Goal: Information Seeking & Learning: Learn about a topic

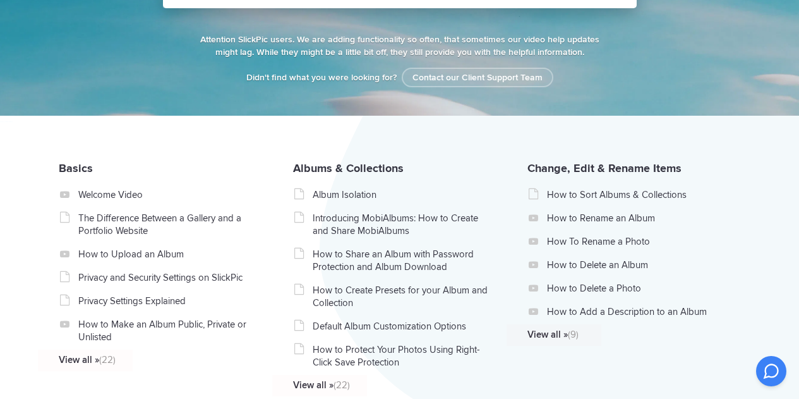
scroll to position [190, 0]
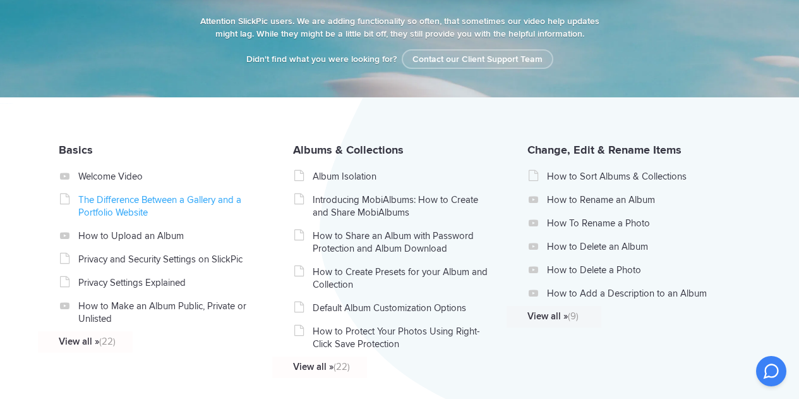
click at [109, 199] on link "The Difference Between a Gallery and a Portfolio Website" at bounding box center [167, 205] width 179 height 25
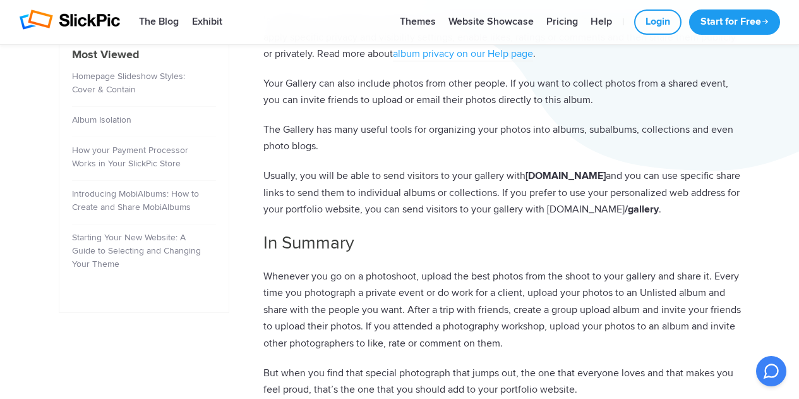
scroll to position [569, 0]
click at [94, 142] on li "How your Payment Processor Works in Your SlickPic Store 503" at bounding box center [144, 159] width 144 height 44
click at [128, 145] on link "How your Payment Processor Works in Your SlickPic Store" at bounding box center [130, 157] width 116 height 24
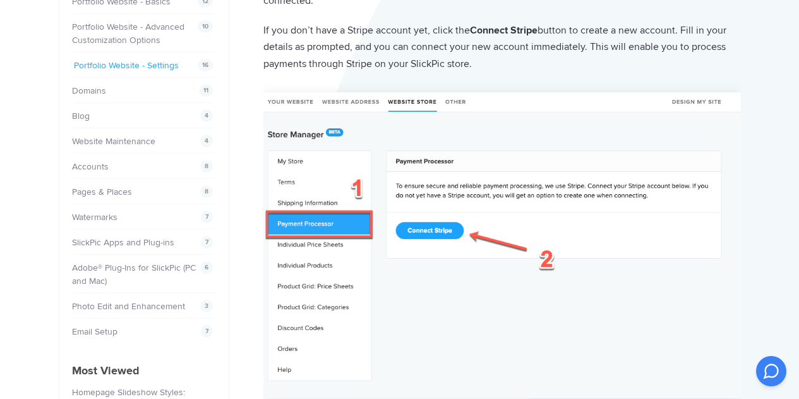
scroll to position [442, 0]
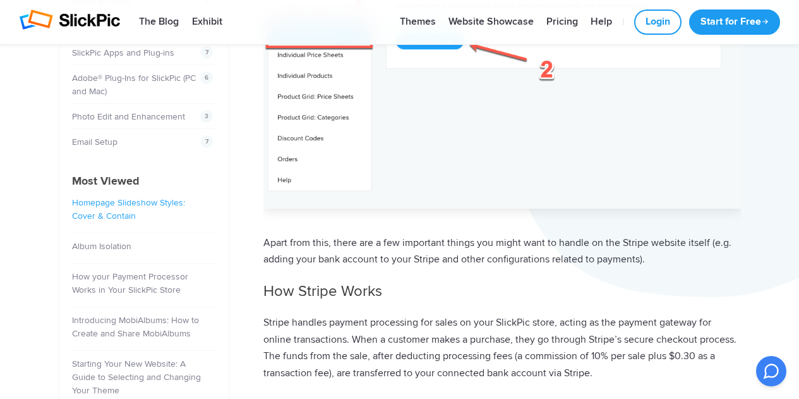
click at [133, 197] on link "Homepage Slideshow Styles: Cover & Contain" at bounding box center [128, 209] width 113 height 24
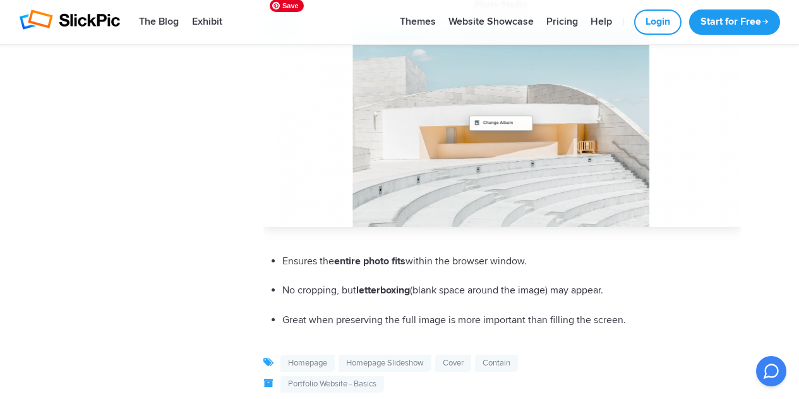
scroll to position [1896, 0]
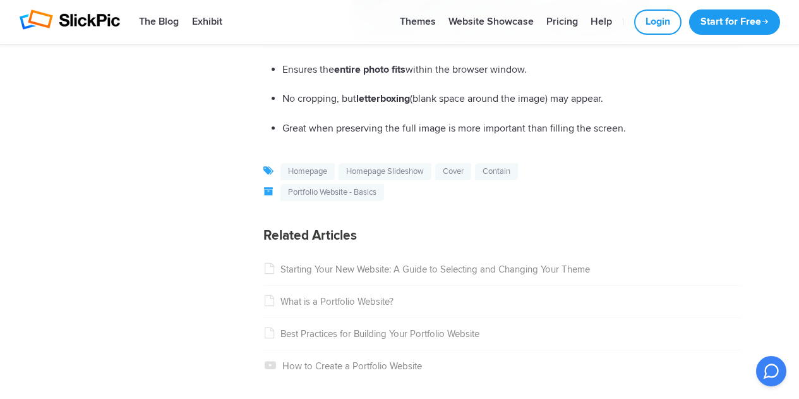
click at [265, 268] on icon at bounding box center [269, 268] width 9 height 11
